Goal: Navigation & Orientation: Find specific page/section

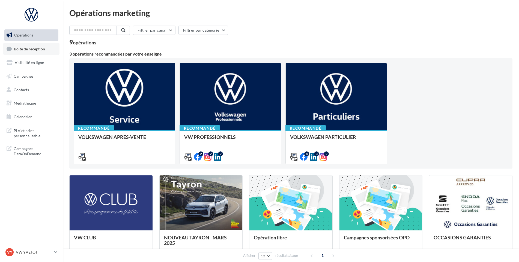
click at [39, 51] on span "Boîte de réception" at bounding box center [29, 48] width 31 height 5
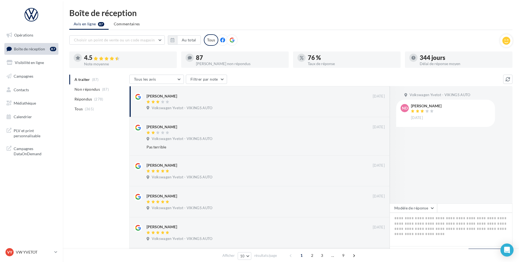
click at [20, 258] on div "VY VW YVETOT vw-yve-vau" at bounding box center [31, 254] width 63 height 15
click at [20, 254] on p "VW YVETOT" at bounding box center [34, 252] width 36 height 5
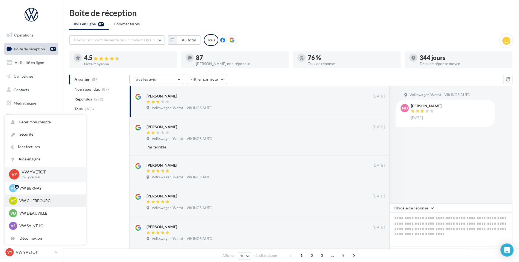
click at [39, 204] on div "VC VW CHERBOURG vw-tour-vau" at bounding box center [45, 201] width 73 height 8
